Goal: Transaction & Acquisition: Purchase product/service

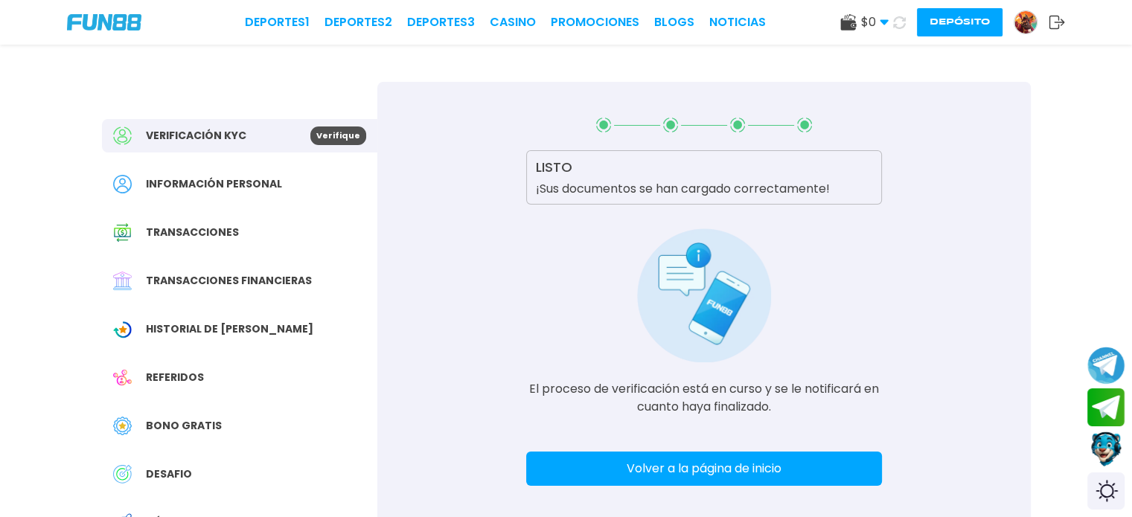
click at [106, 15] on img at bounding box center [104, 22] width 74 height 16
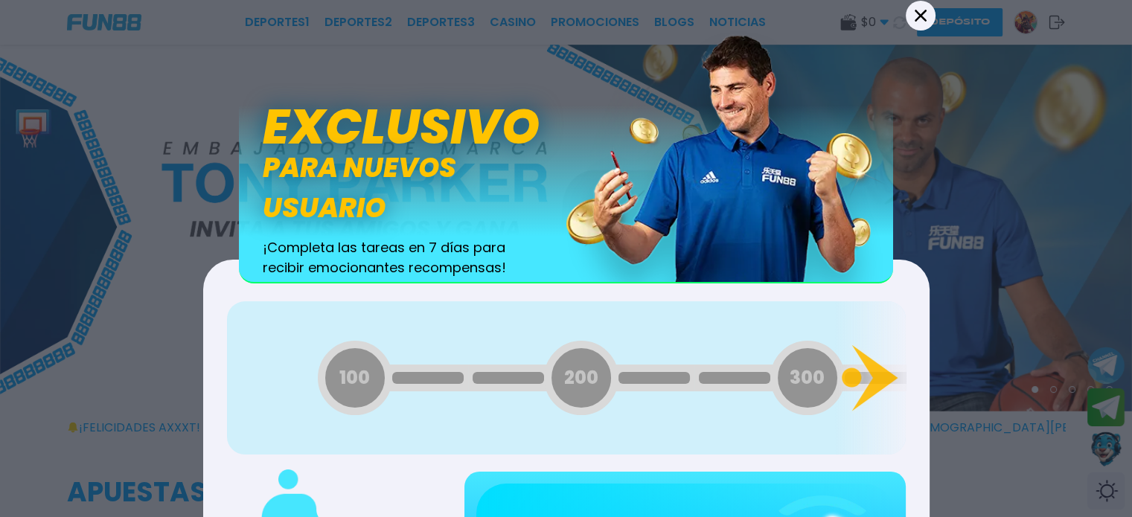
click at [923, 15] on icon at bounding box center [921, 15] width 12 height 12
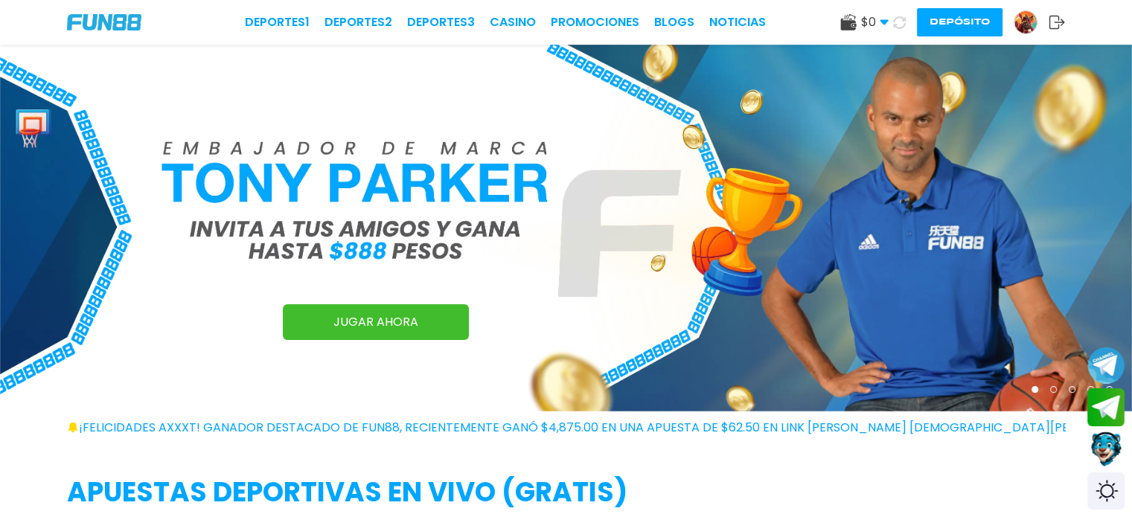
click at [115, 16] on img at bounding box center [104, 22] width 74 height 16
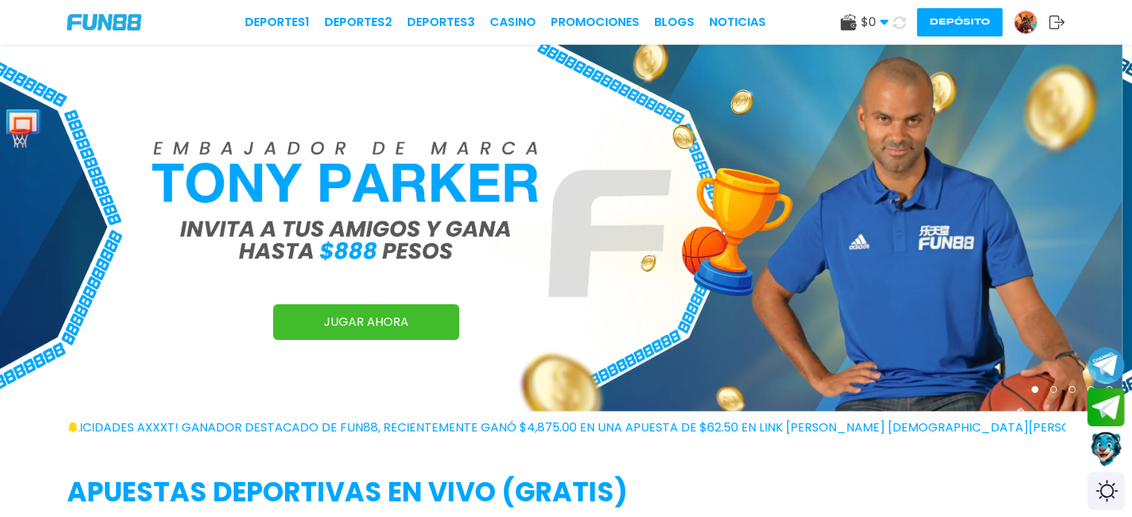
drag, startPoint x: 936, startPoint y: 196, endPoint x: 0, endPoint y: 119, distance: 938.9
click at [0, 124] on img at bounding box center [556, 228] width 1132 height 367
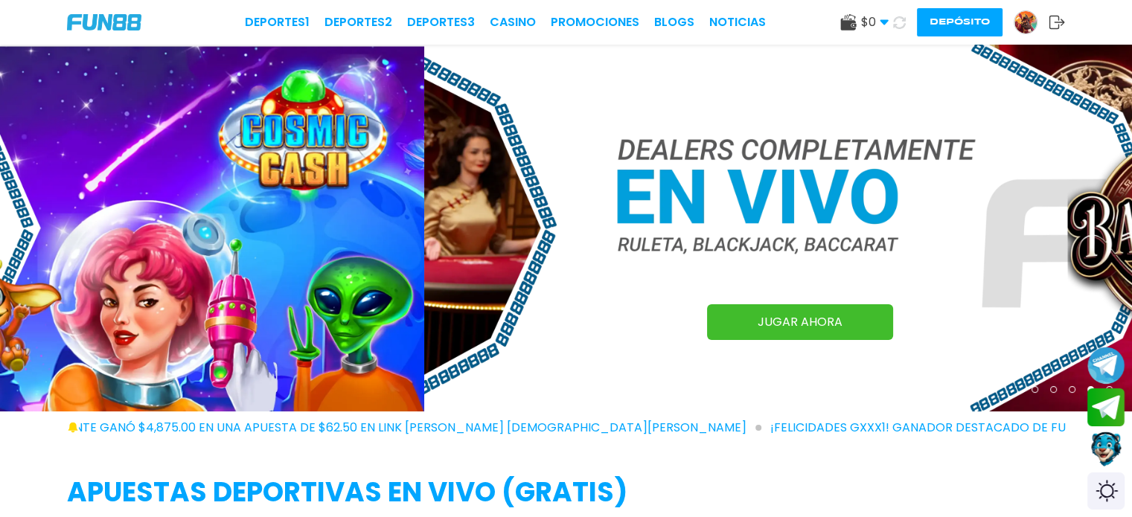
drag, startPoint x: 448, startPoint y: 246, endPoint x: 829, endPoint y: 264, distance: 381.6
click at [829, 264] on img at bounding box center [990, 228] width 1132 height 367
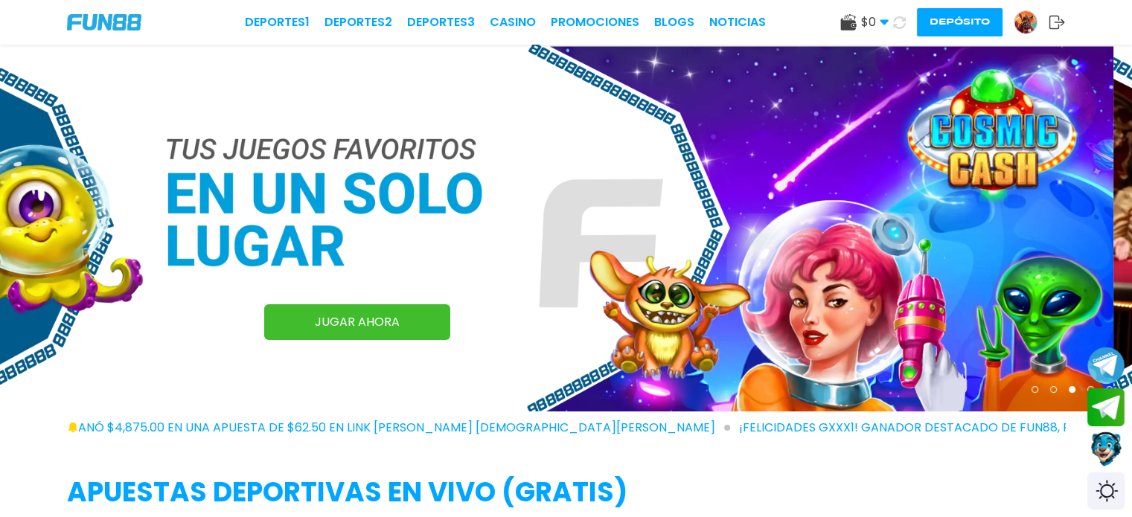
drag, startPoint x: 372, startPoint y: 260, endPoint x: 837, endPoint y: 273, distance: 464.7
click at [721, 274] on img at bounding box center [547, 228] width 1132 height 367
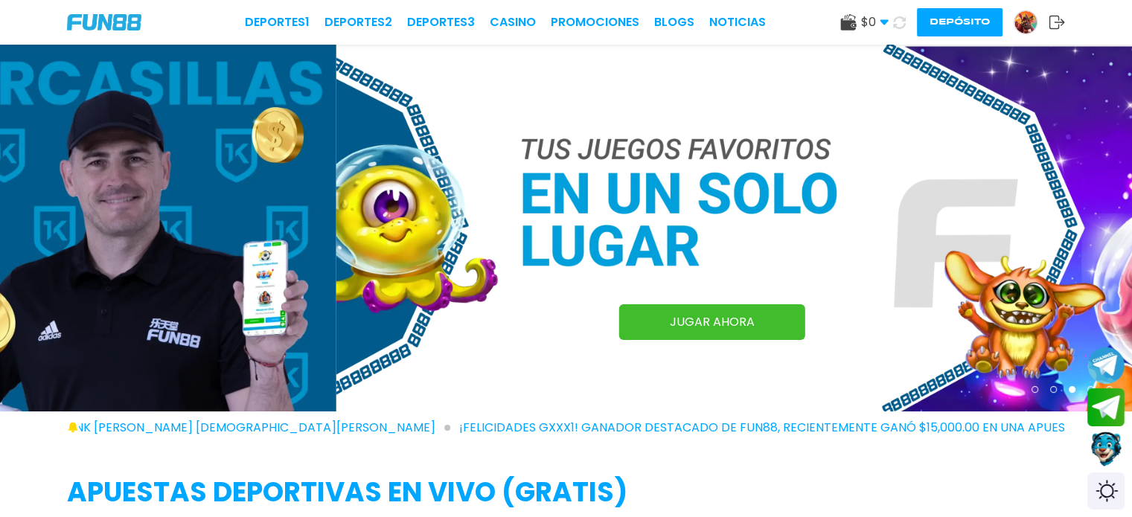
drag, startPoint x: 482, startPoint y: 303, endPoint x: 1143, endPoint y: 338, distance: 661.2
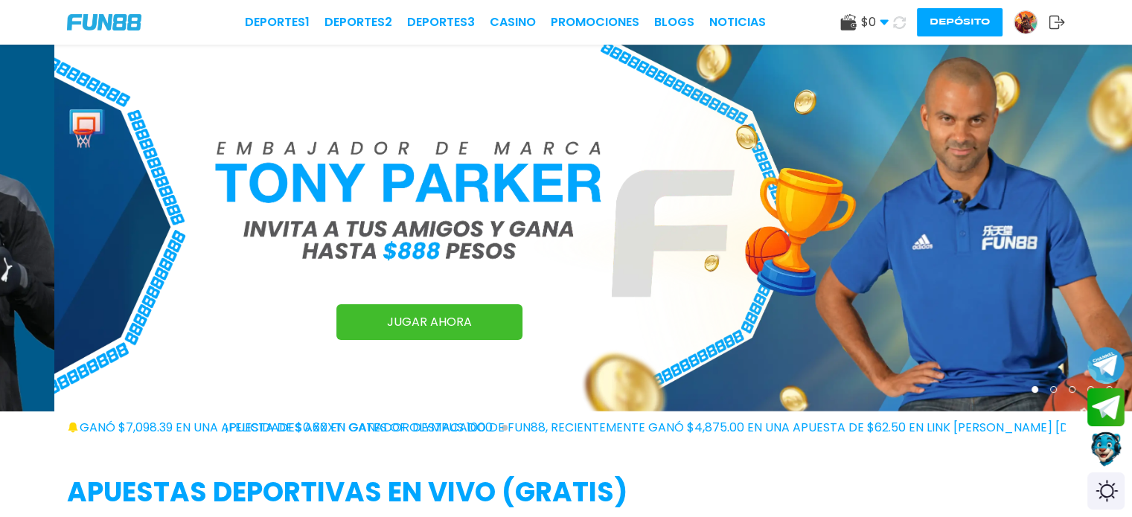
drag, startPoint x: 434, startPoint y: 242, endPoint x: 1088, endPoint y: 299, distance: 656.1
click at [890, 288] on img at bounding box center [620, 228] width 1132 height 367
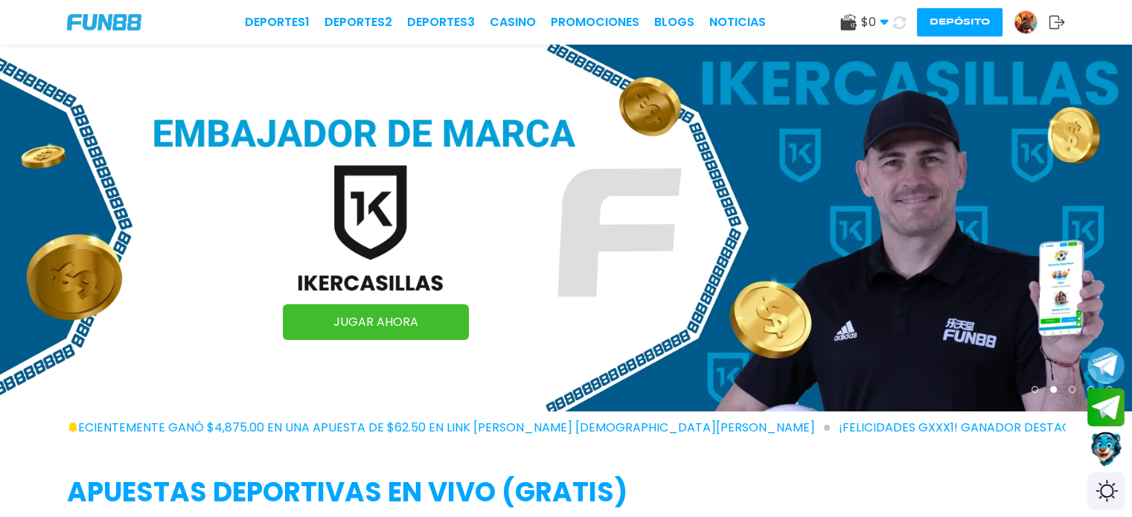
click at [956, 163] on img at bounding box center [566, 228] width 1132 height 367
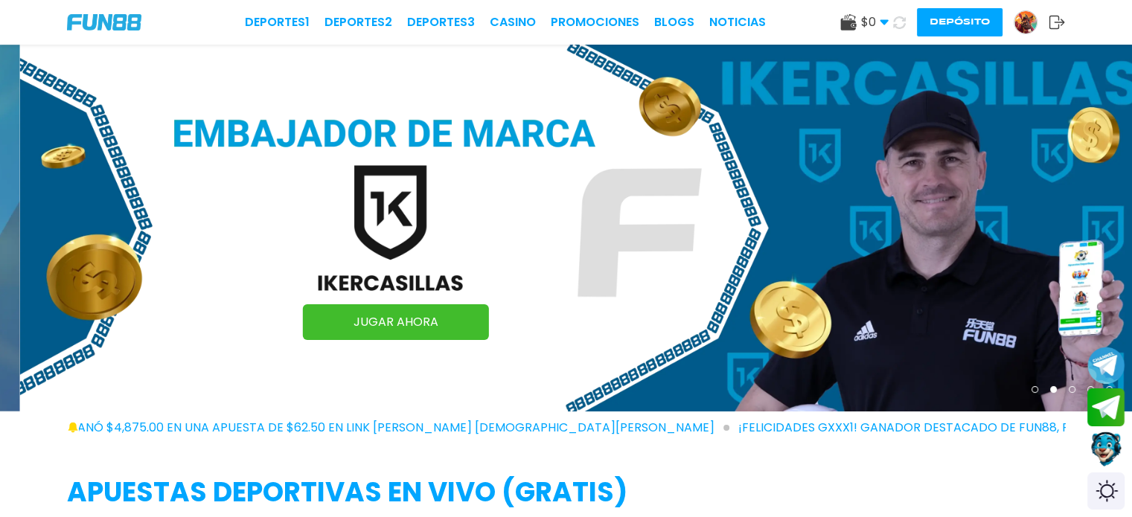
drag, startPoint x: 504, startPoint y: 260, endPoint x: 919, endPoint y: 282, distance: 416.0
click at [792, 276] on img at bounding box center [586, 228] width 1132 height 367
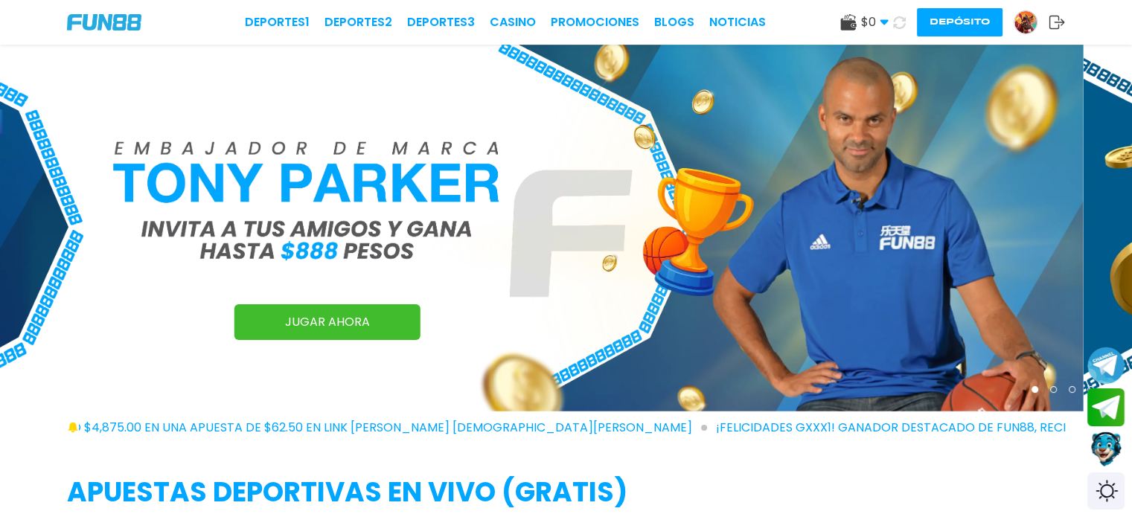
drag, startPoint x: 503, startPoint y: 300, endPoint x: 825, endPoint y: 310, distance: 321.7
click at [661, 307] on img at bounding box center [518, 228] width 1132 height 367
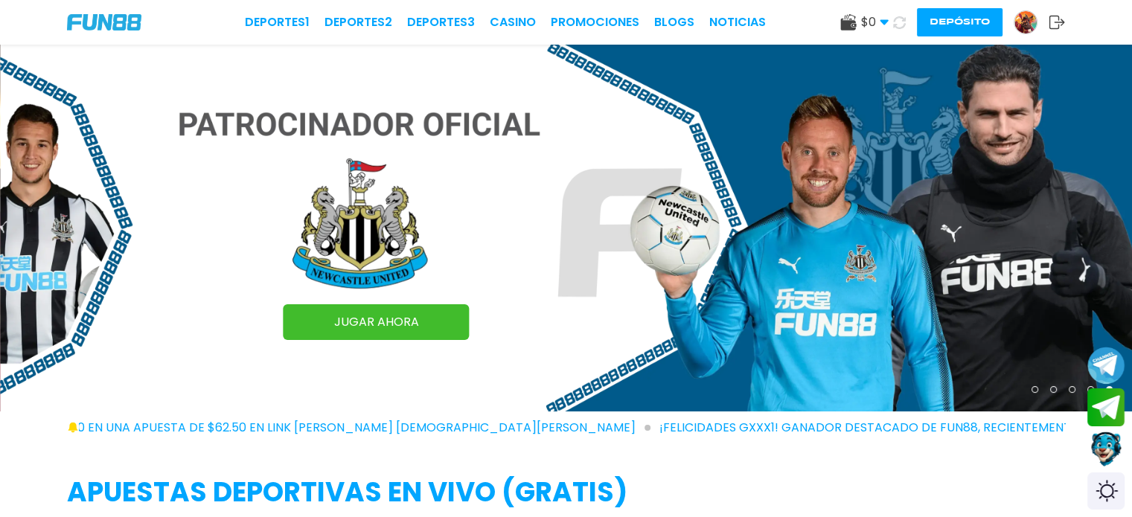
drag, startPoint x: 465, startPoint y: 307, endPoint x: 677, endPoint y: 339, distance: 214.7
click at [676, 339] on div "JUGAR AHORA" at bounding box center [566, 228] width 1132 height 367
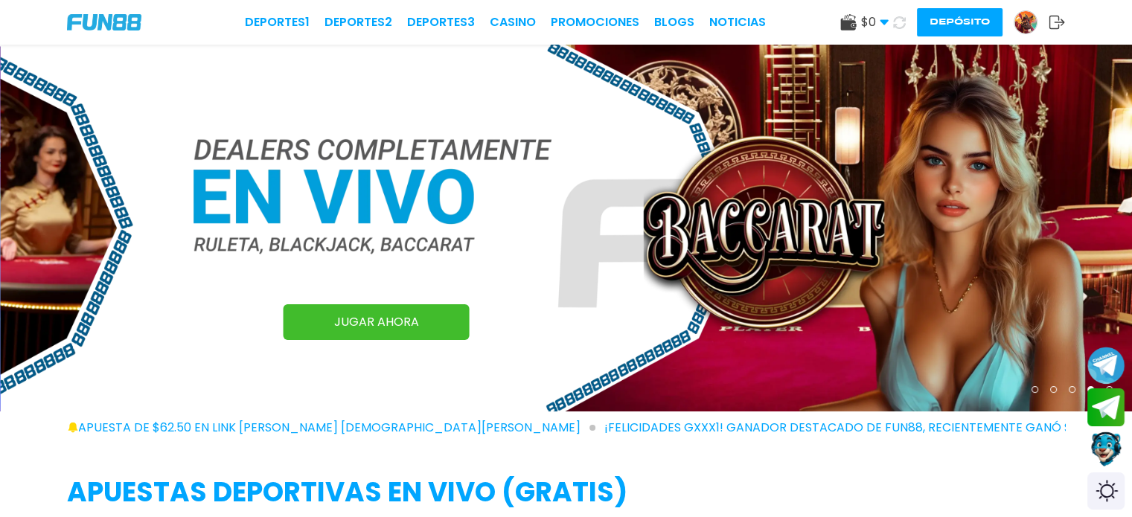
drag, startPoint x: 434, startPoint y: 300, endPoint x: 596, endPoint y: 299, distance: 161.5
click at [542, 306] on img at bounding box center [567, 228] width 1132 height 367
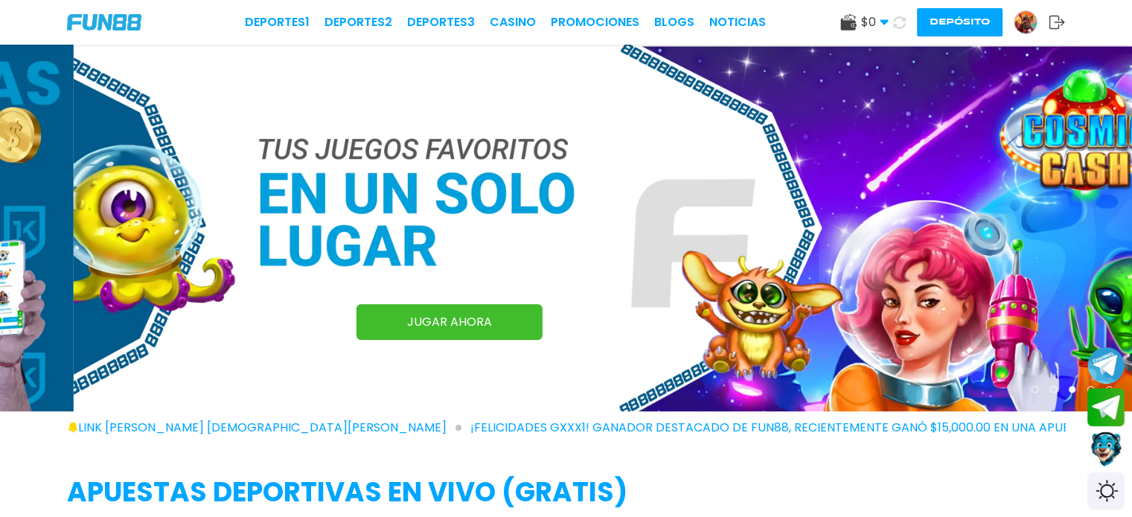
drag, startPoint x: 558, startPoint y: 293, endPoint x: 591, endPoint y: 293, distance: 33.5
click at [591, 293] on img at bounding box center [640, 228] width 1132 height 367
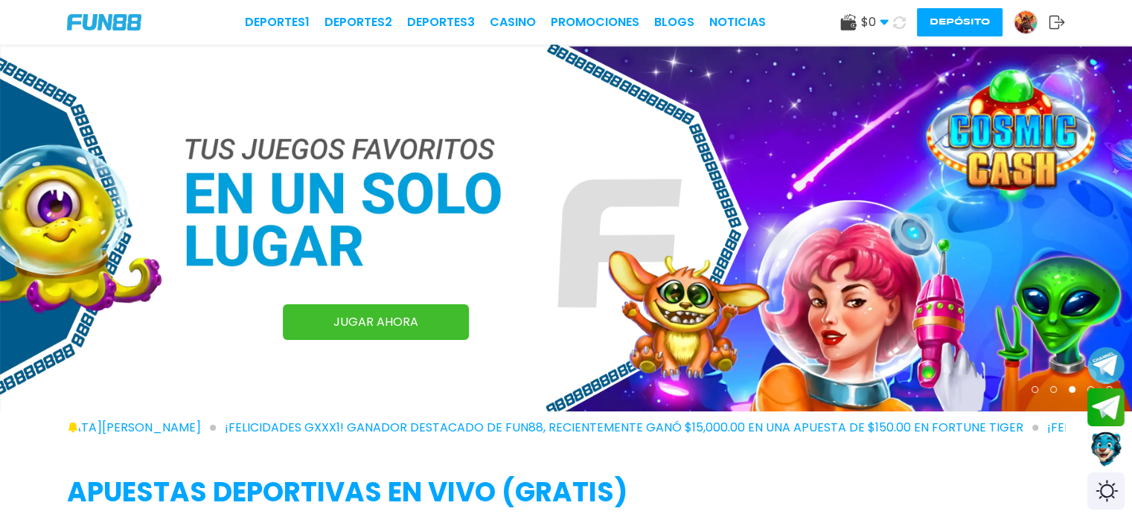
click at [956, 306] on img at bounding box center [566, 228] width 1132 height 367
click at [855, 202] on img at bounding box center [567, 228] width 1132 height 367
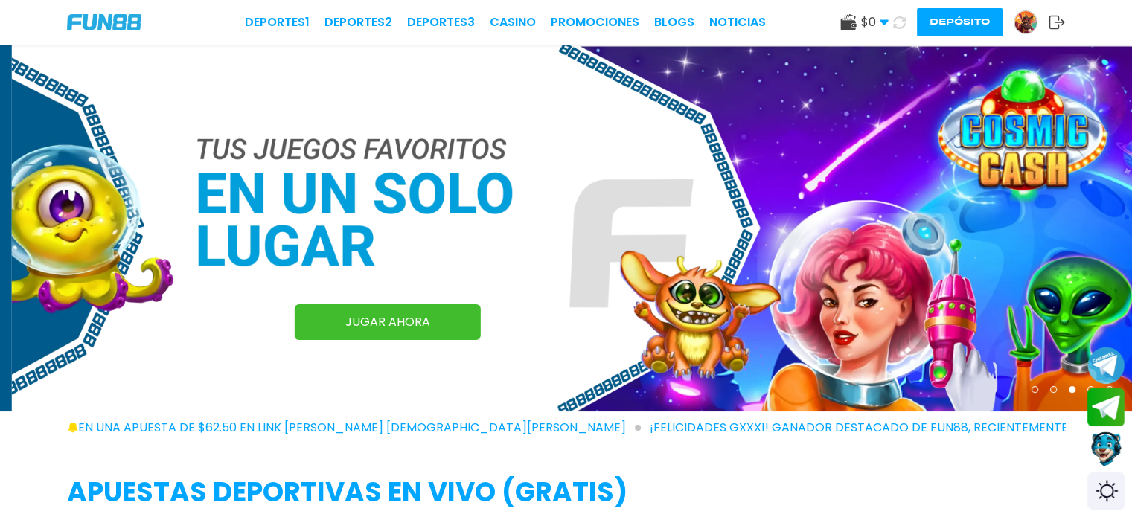
drag, startPoint x: 447, startPoint y: 228, endPoint x: 1024, endPoint y: 249, distance: 578.1
click at [753, 229] on img at bounding box center [578, 228] width 1132 height 367
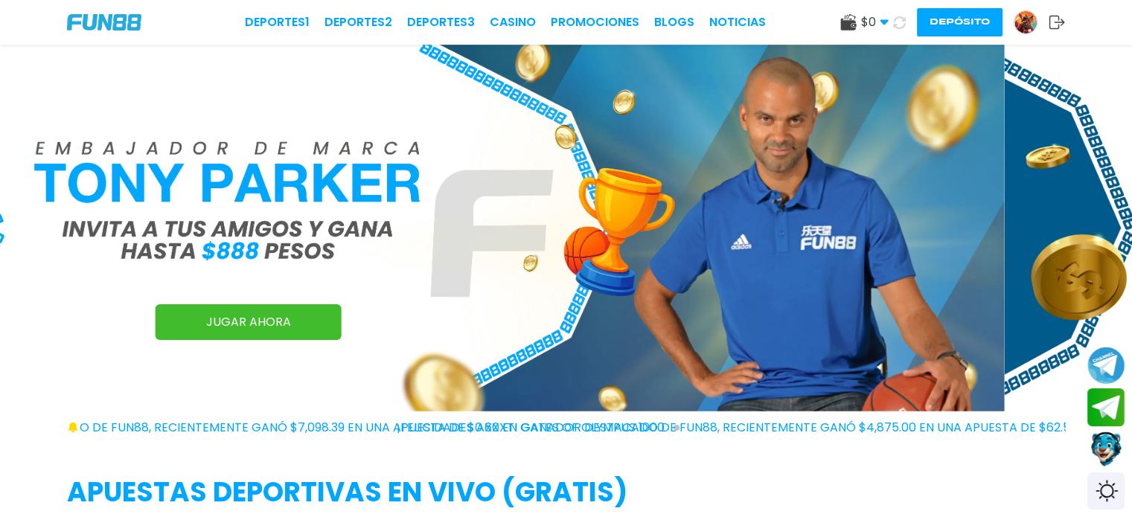
drag, startPoint x: 932, startPoint y: 249, endPoint x: 339, endPoint y: 245, distance: 592.6
click at [358, 245] on img at bounding box center [439, 228] width 1132 height 367
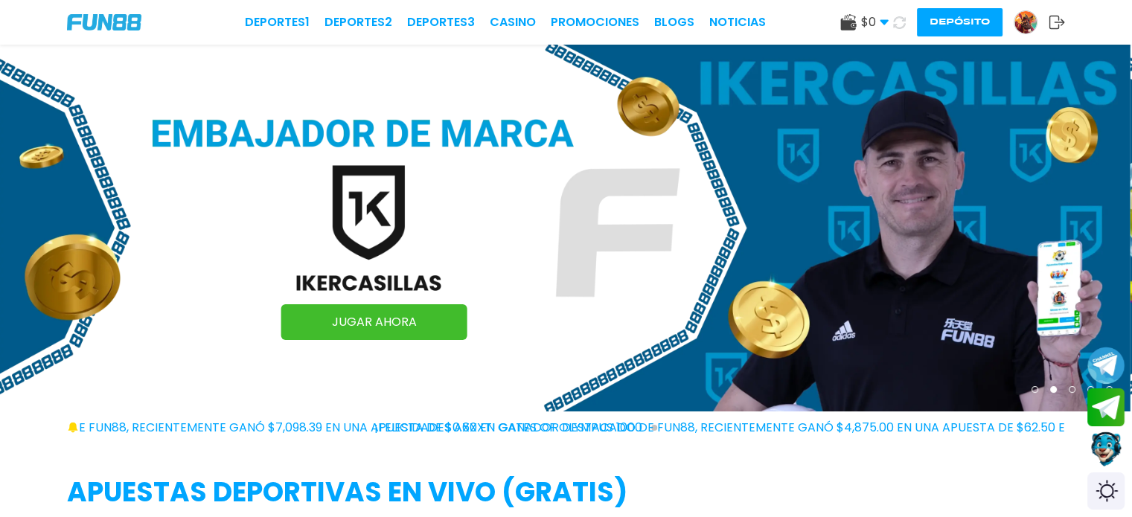
drag, startPoint x: 655, startPoint y: 209, endPoint x: 109, endPoint y: 167, distance: 547.3
click at [99, 167] on img at bounding box center [565, 228] width 1132 height 367
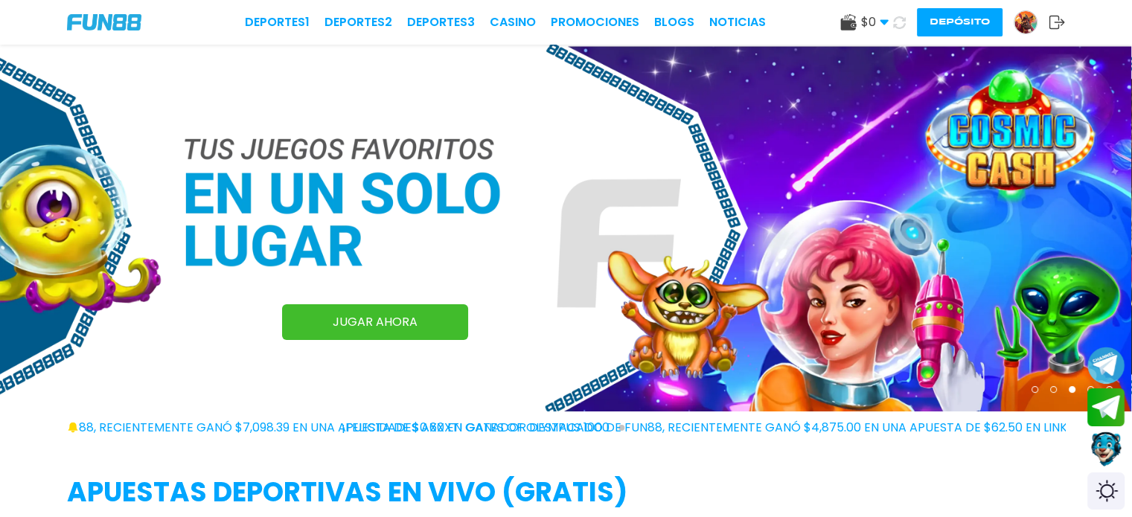
click at [31, 169] on img at bounding box center [565, 228] width 1132 height 367
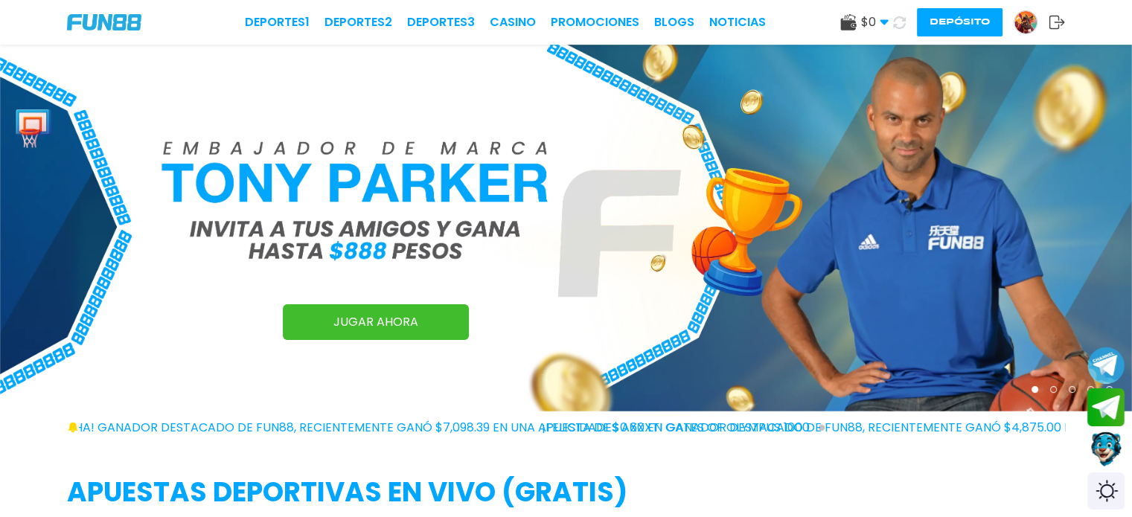
click at [124, 27] on img at bounding box center [104, 22] width 74 height 16
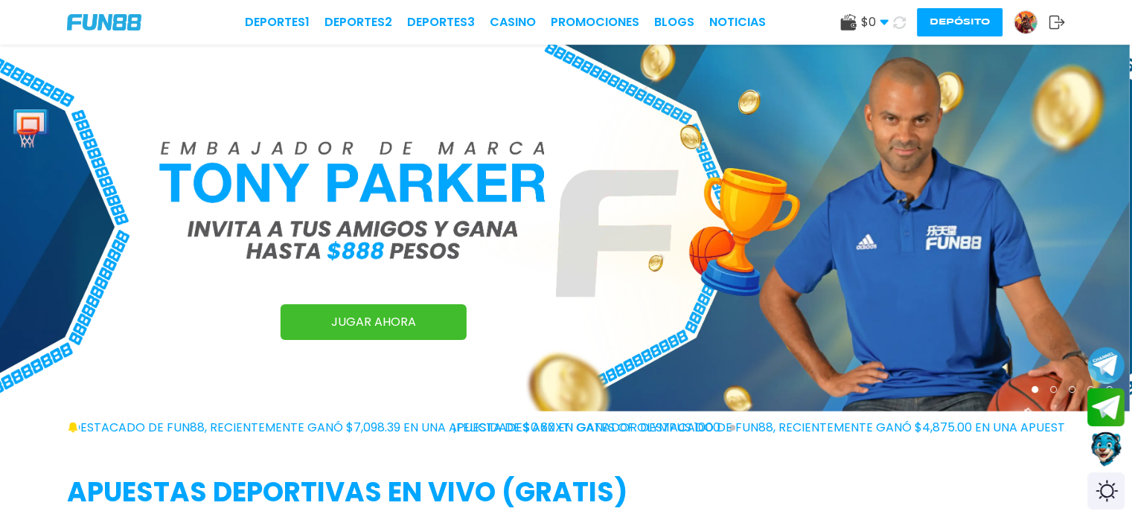
drag, startPoint x: 939, startPoint y: 292, endPoint x: 460, endPoint y: 333, distance: 481.2
click at [464, 331] on img at bounding box center [564, 228] width 1132 height 367
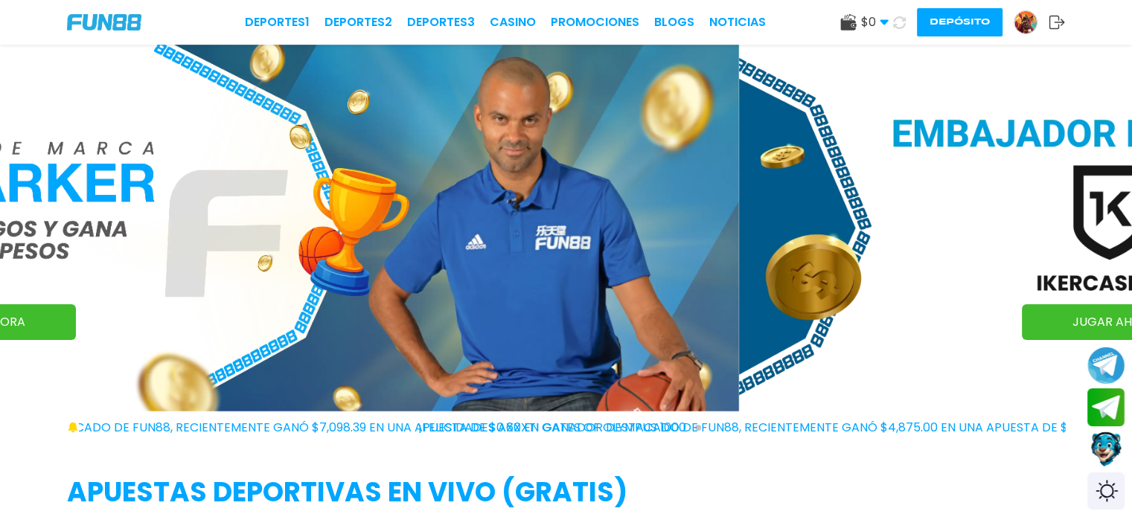
drag, startPoint x: 0, startPoint y: 405, endPoint x: 0, endPoint y: 420, distance: 14.9
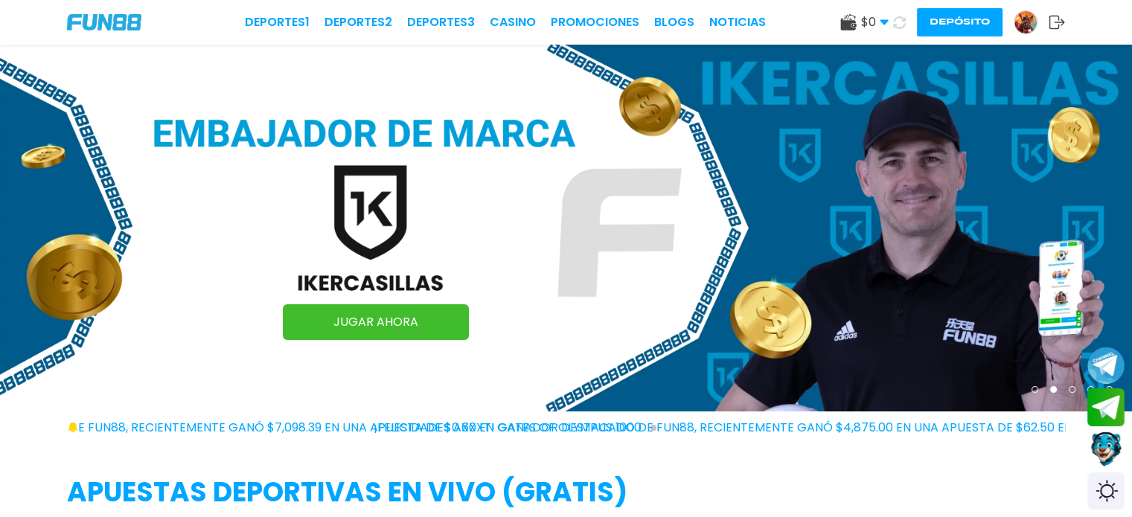
drag, startPoint x: 741, startPoint y: 293, endPoint x: 118, endPoint y: 306, distance: 622.5
click at [129, 304] on img at bounding box center [566, 228] width 1132 height 367
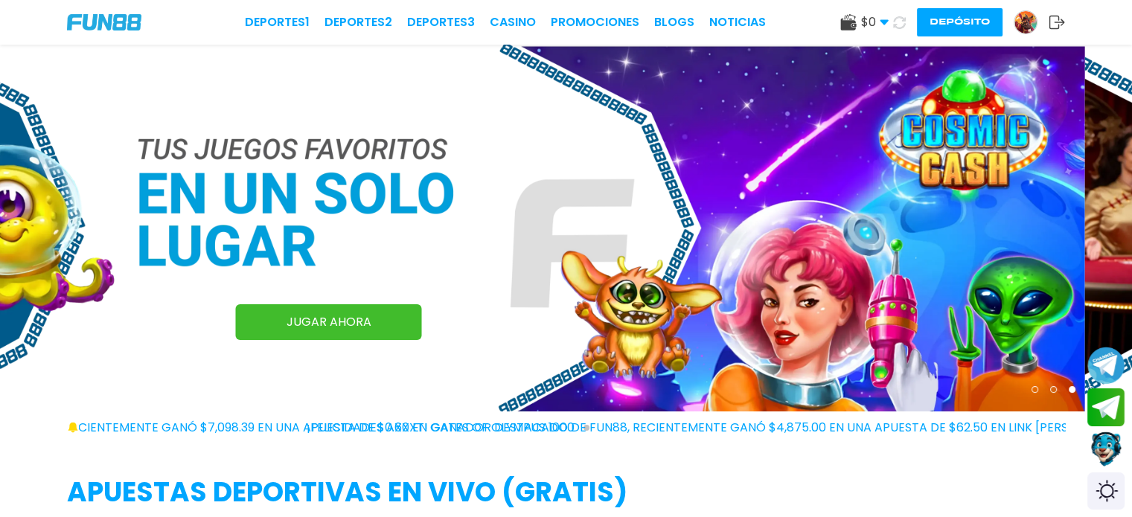
drag, startPoint x: 597, startPoint y: 206, endPoint x: 284, endPoint y: 225, distance: 313.2
click at [285, 223] on img at bounding box center [518, 228] width 1132 height 367
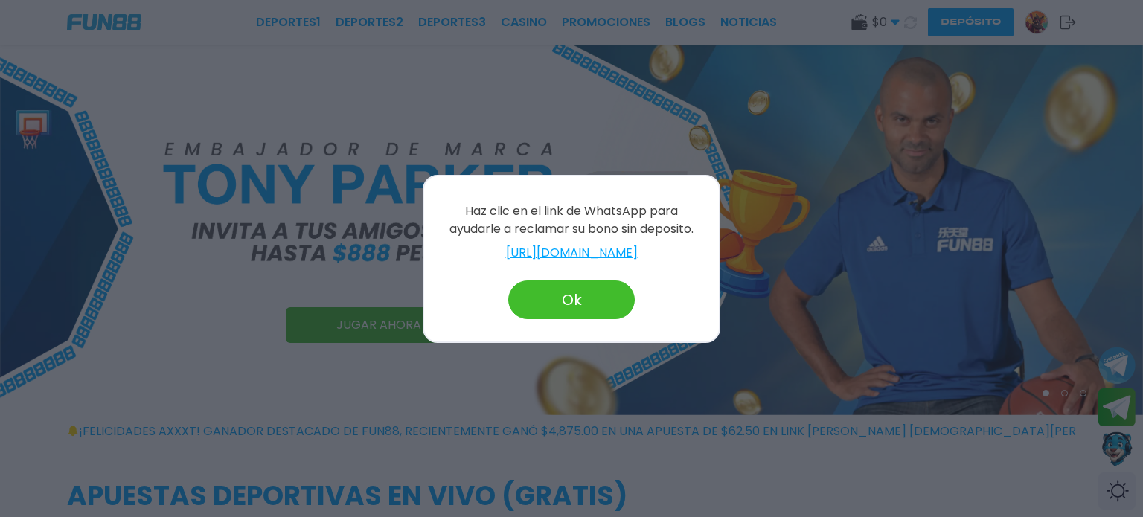
click at [584, 289] on button "Ok" at bounding box center [571, 300] width 127 height 39
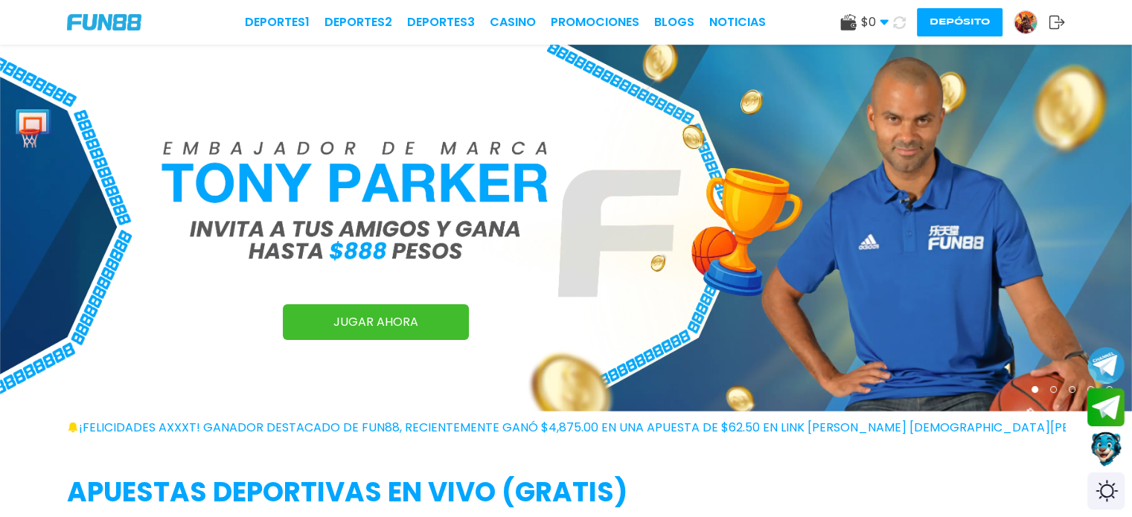
click at [444, 266] on img at bounding box center [566, 228] width 1132 height 367
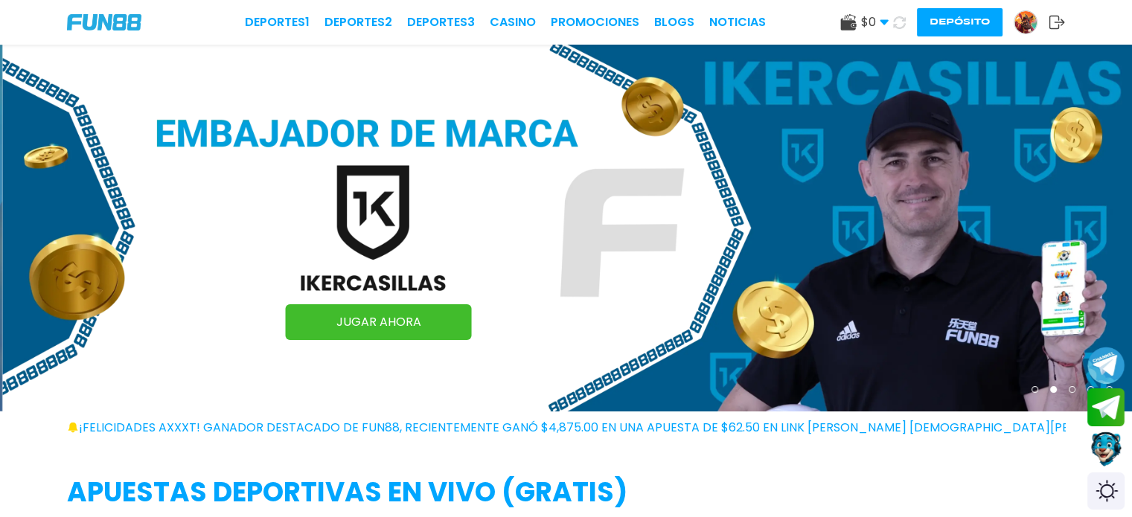
click at [397, 288] on img at bounding box center [568, 228] width 1132 height 367
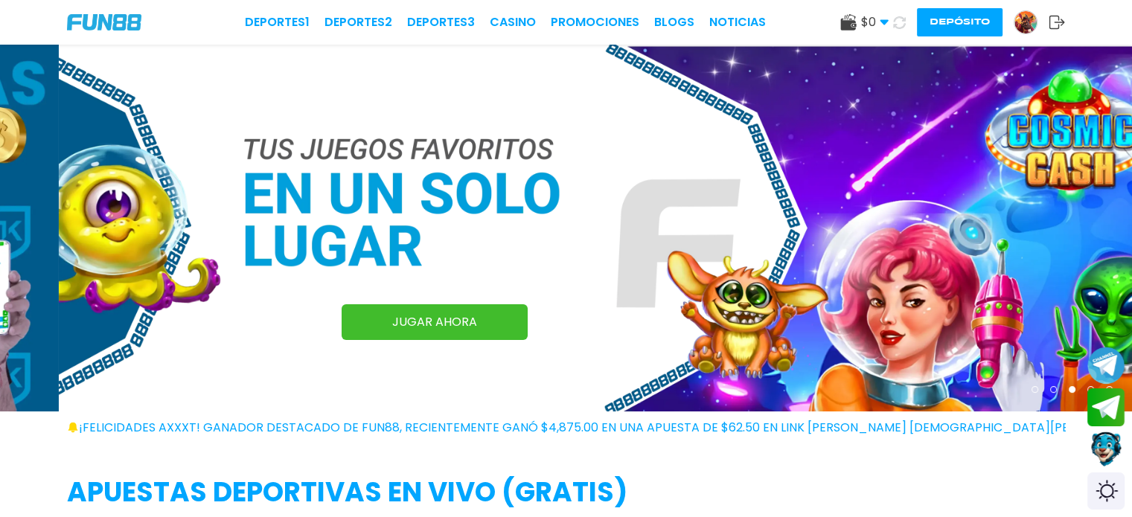
drag, startPoint x: 575, startPoint y: 261, endPoint x: 126, endPoint y: 289, distance: 449.7
click at [248, 284] on img at bounding box center [625, 228] width 1132 height 367
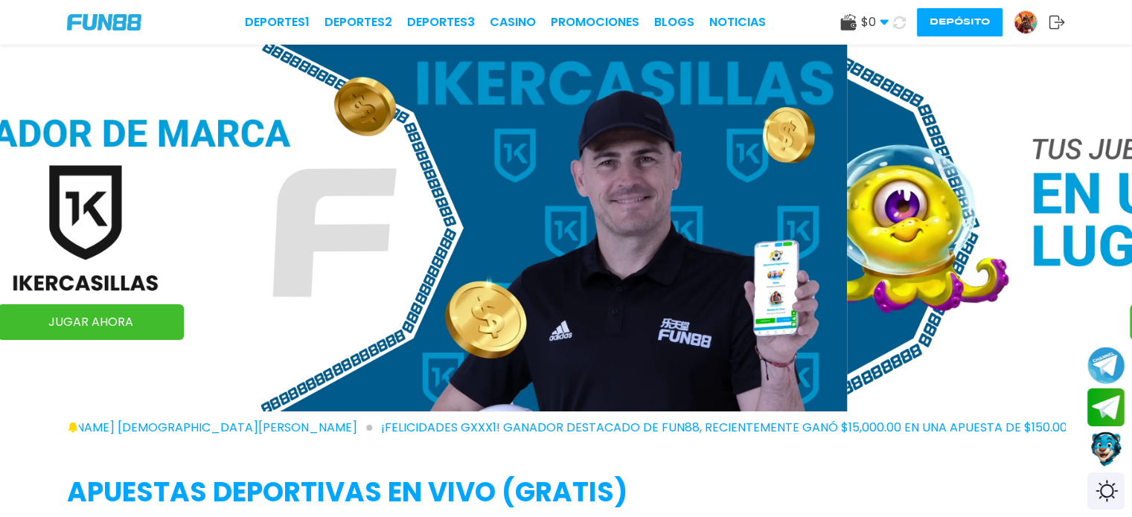
drag, startPoint x: 920, startPoint y: 199, endPoint x: 402, endPoint y: 199, distance: 518.1
click at [435, 195] on img at bounding box center [281, 228] width 1132 height 367
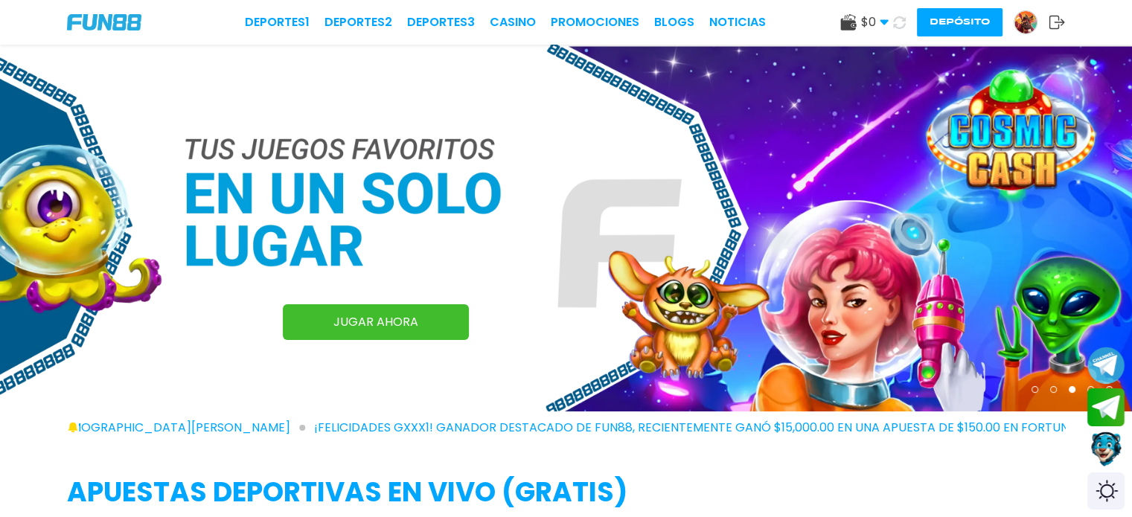
click at [543, 237] on img at bounding box center [566, 228] width 1132 height 367
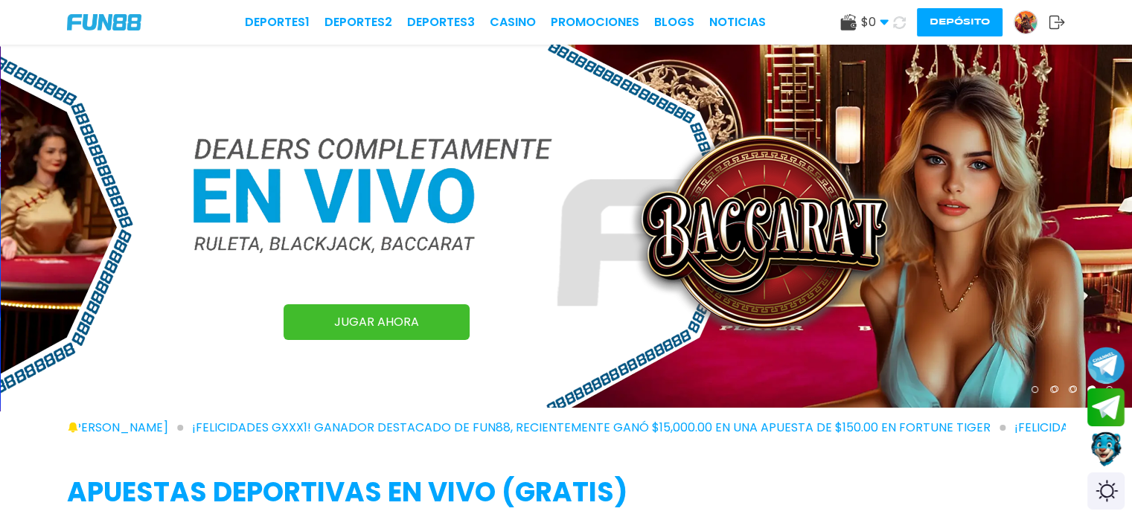
click at [997, 507] on h2 "APUESTAS DEPORTIVAS EN VIVO (gratis)" at bounding box center [566, 493] width 998 height 40
click at [1008, 478] on h2 "APUESTAS DEPORTIVAS EN VIVO (gratis)" at bounding box center [566, 493] width 998 height 40
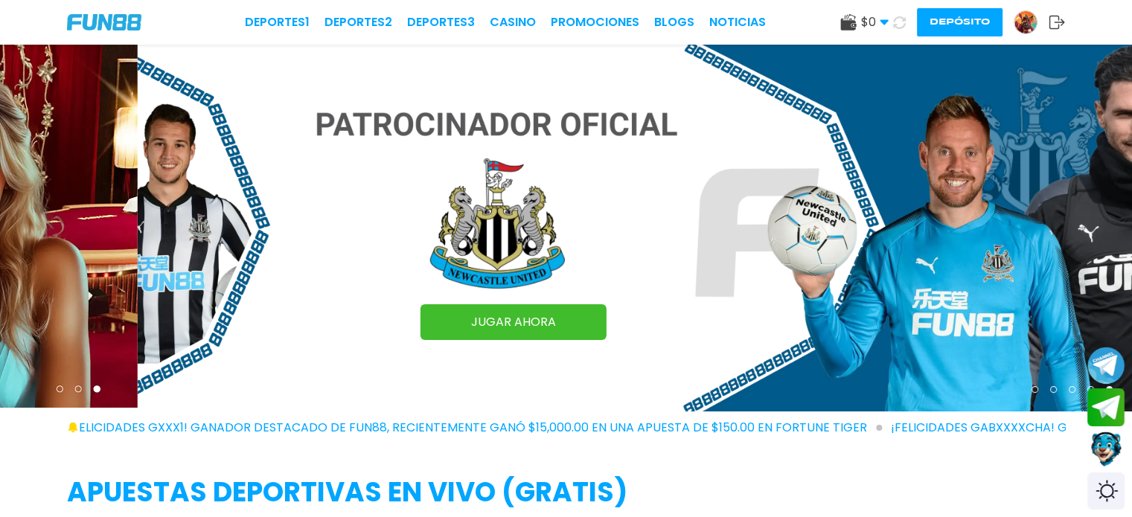
drag, startPoint x: 645, startPoint y: 334, endPoint x: 909, endPoint y: 337, distance: 264.3
click at [816, 338] on img at bounding box center [704, 228] width 1132 height 367
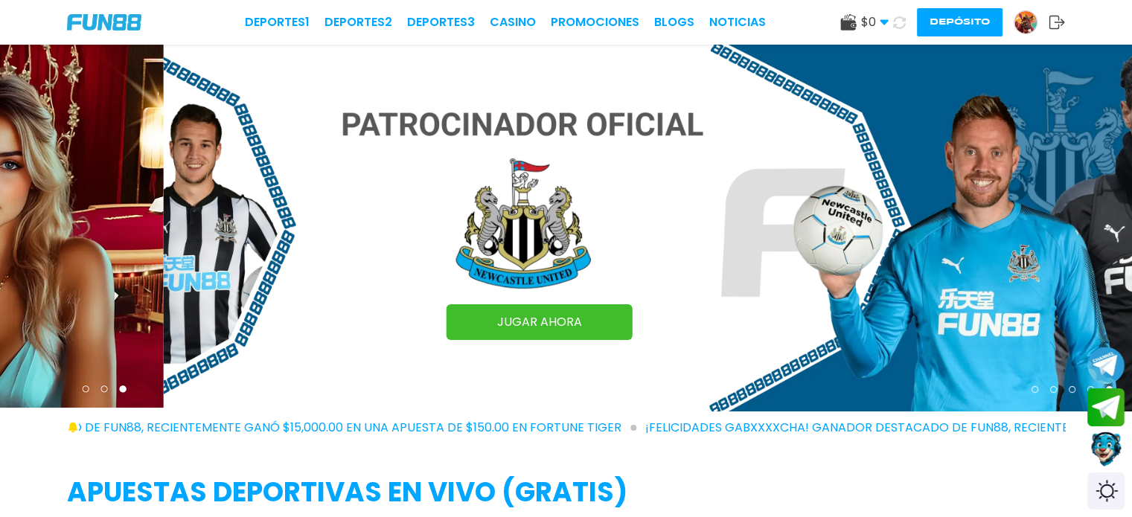
drag, startPoint x: 484, startPoint y: 318, endPoint x: 944, endPoint y: 325, distance: 460.1
click at [944, 325] on img at bounding box center [730, 228] width 1132 height 367
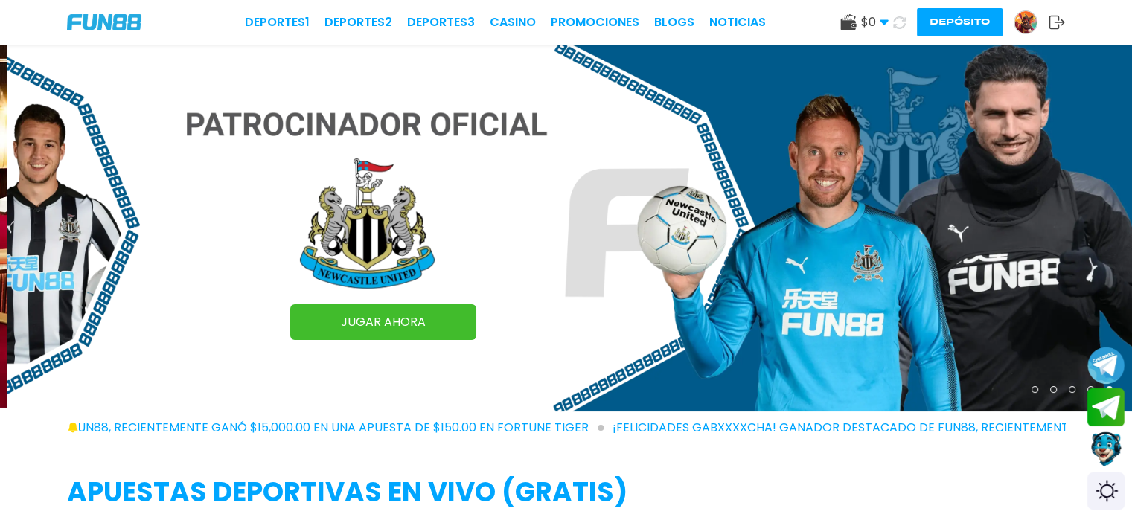
drag, startPoint x: 468, startPoint y: 310, endPoint x: 1143, endPoint y: 344, distance: 675.3
click at [872, 336] on div "JUGAR AHORA" at bounding box center [573, 228] width 1132 height 367
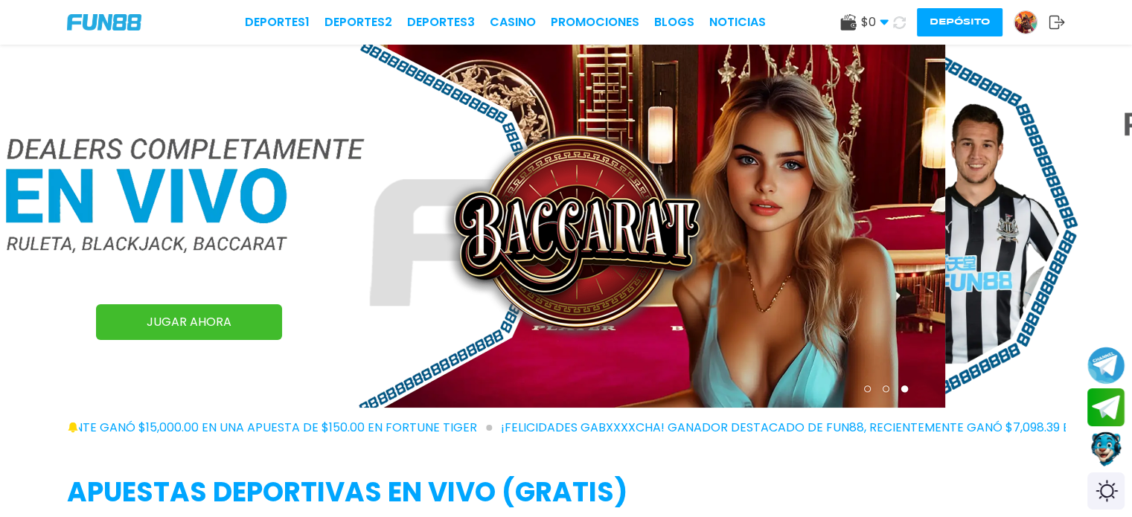
drag, startPoint x: 791, startPoint y: 285, endPoint x: 727, endPoint y: 279, distance: 64.3
click at [727, 279] on img at bounding box center [379, 226] width 1132 height 363
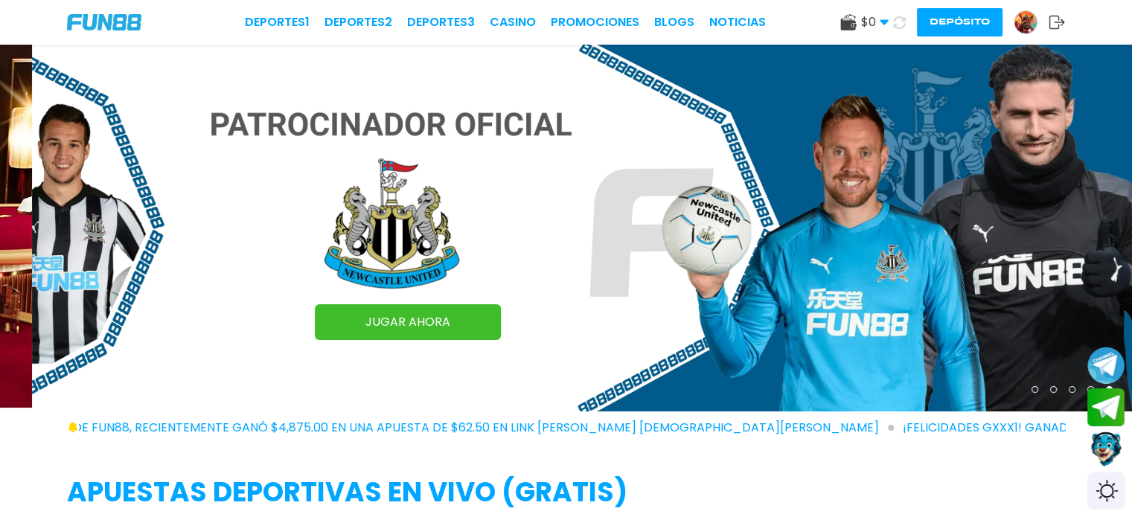
click at [779, 504] on h2 "APUESTAS DEPORTIVAS EN VIVO (gratis)" at bounding box center [566, 493] width 998 height 40
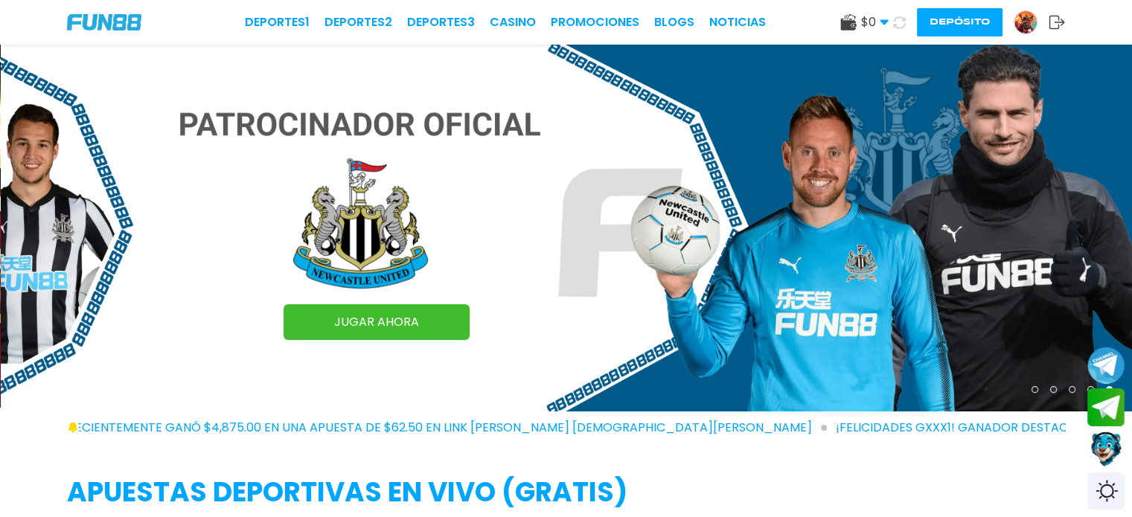
click at [112, 20] on img at bounding box center [104, 22] width 74 height 16
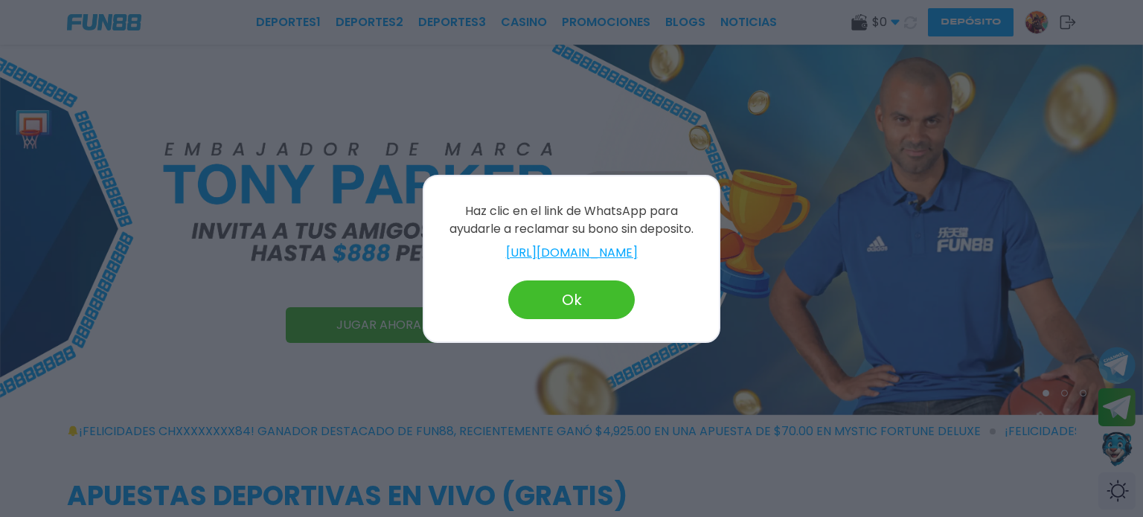
click at [575, 319] on button "Ok" at bounding box center [571, 300] width 127 height 39
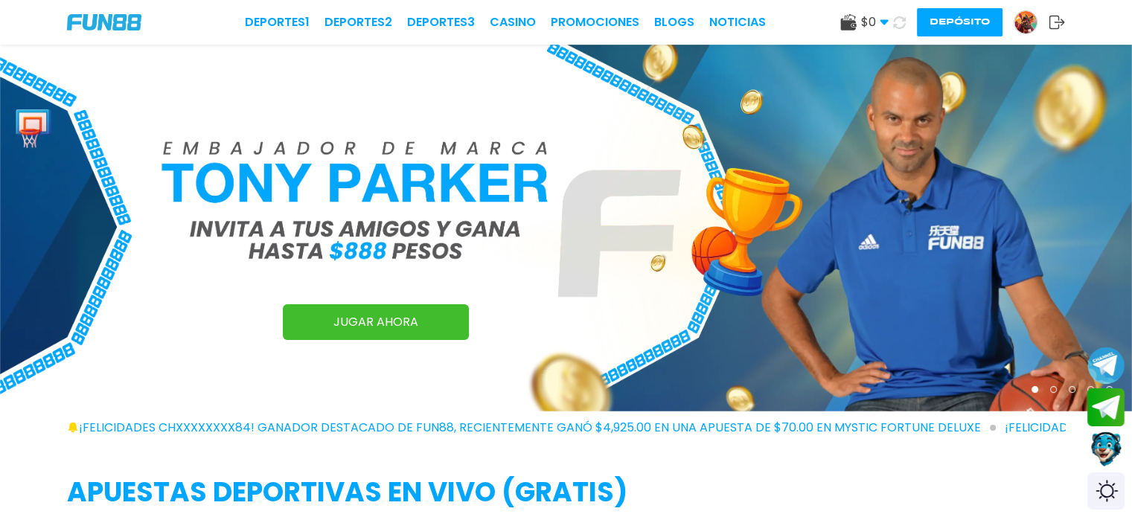
drag, startPoint x: 947, startPoint y: 226, endPoint x: 333, endPoint y: 338, distance: 624.4
click at [378, 333] on img at bounding box center [566, 228] width 1132 height 367
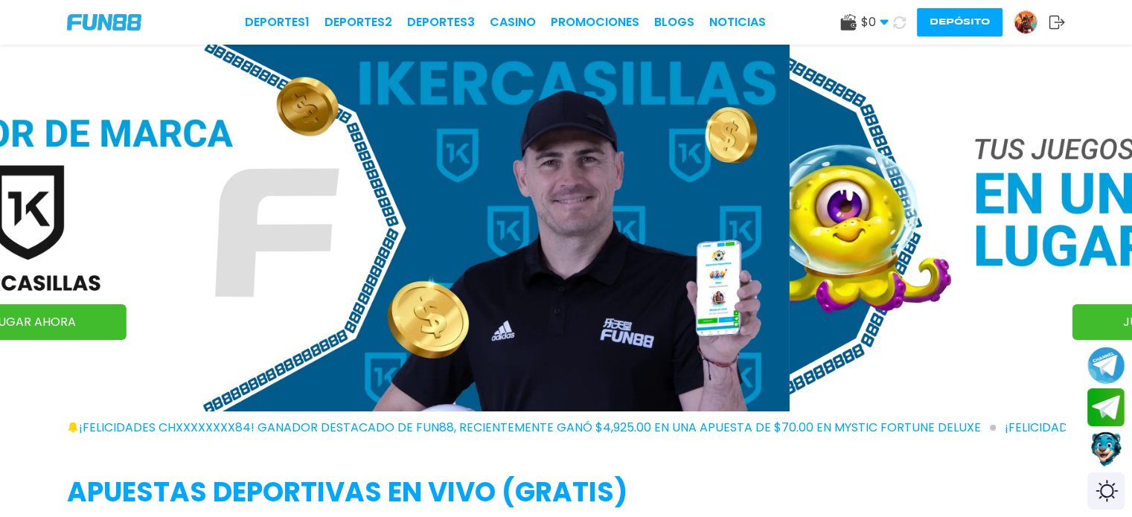
drag, startPoint x: 208, startPoint y: 340, endPoint x: 173, endPoint y: 340, distance: 35.0
click at [173, 340] on img at bounding box center [224, 228] width 1132 height 367
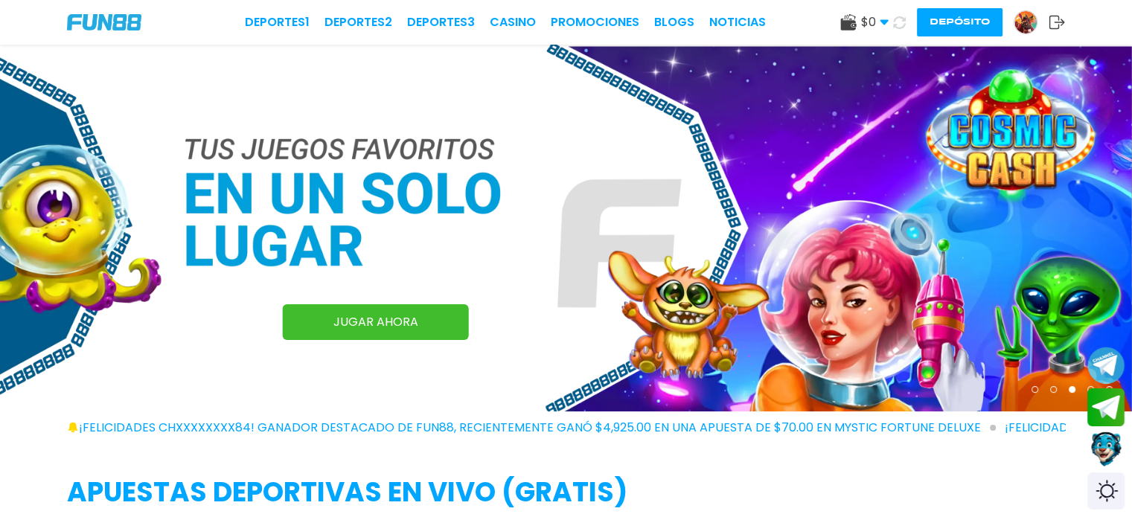
drag, startPoint x: 459, startPoint y: 342, endPoint x: 237, endPoint y: 347, distance: 221.9
click at [237, 347] on img at bounding box center [566, 228] width 1132 height 367
